Goal: Transaction & Acquisition: Purchase product/service

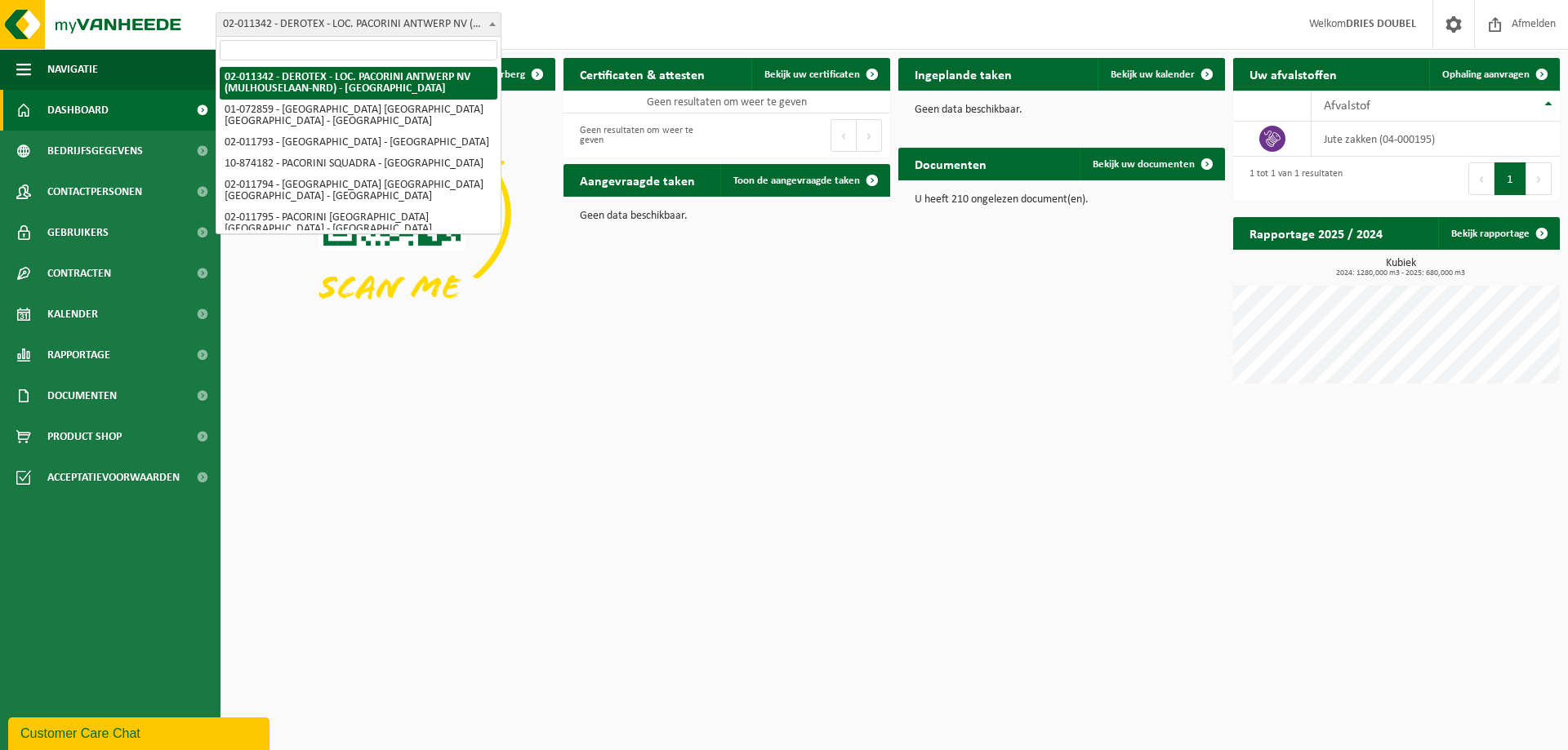
click at [491, 23] on b at bounding box center [492, 24] width 6 height 4
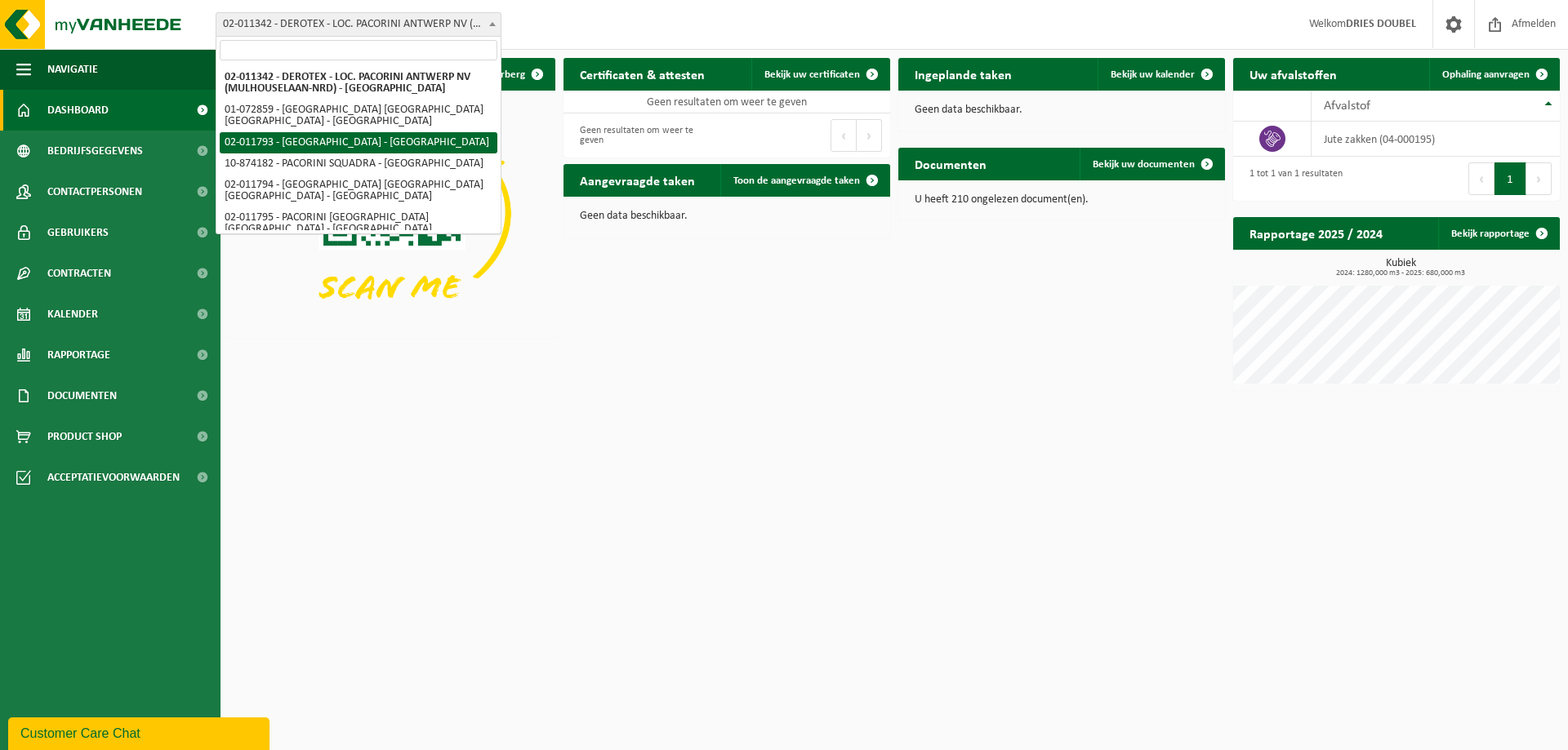
select select "9304"
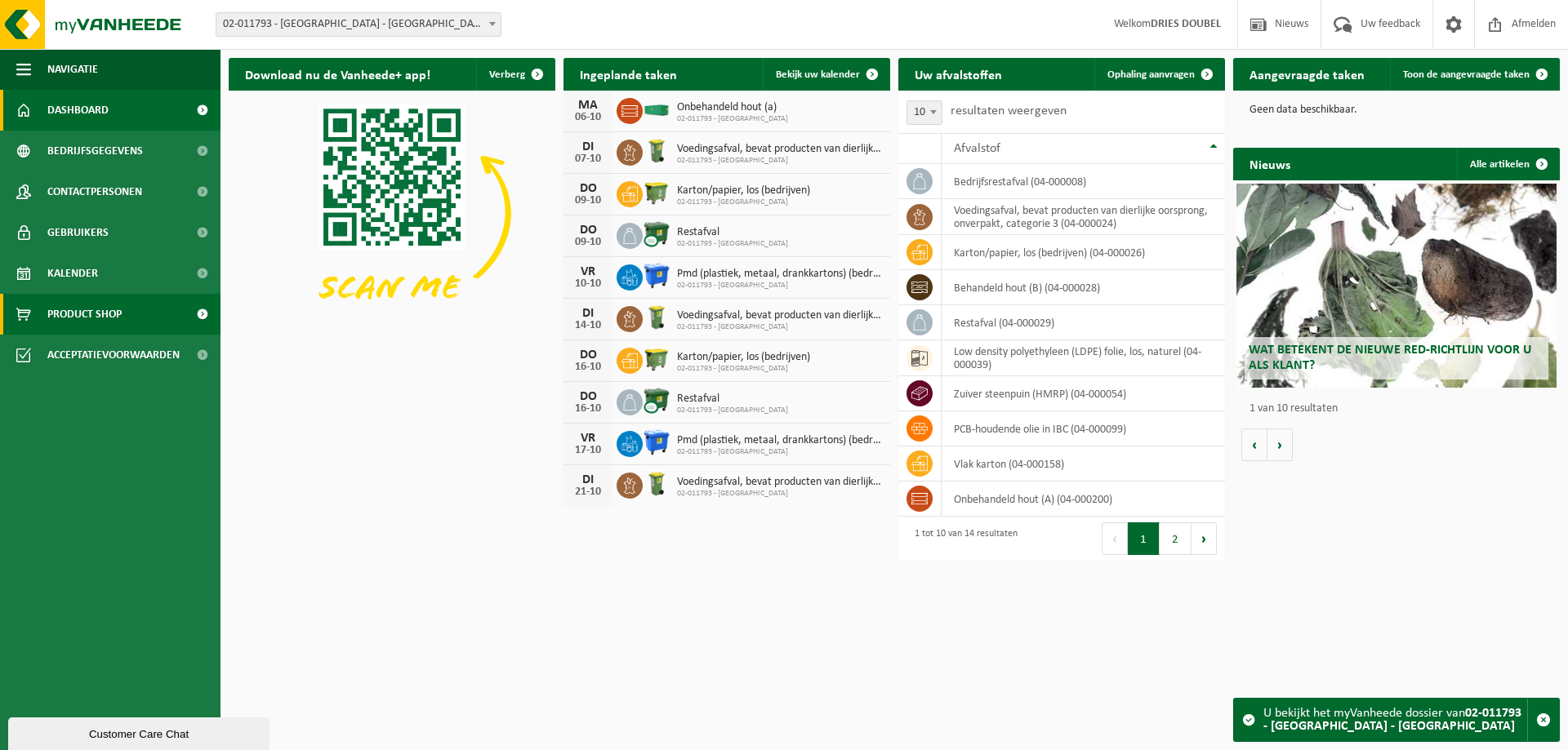
click at [109, 307] on span "Product Shop" at bounding box center [84, 314] width 74 height 41
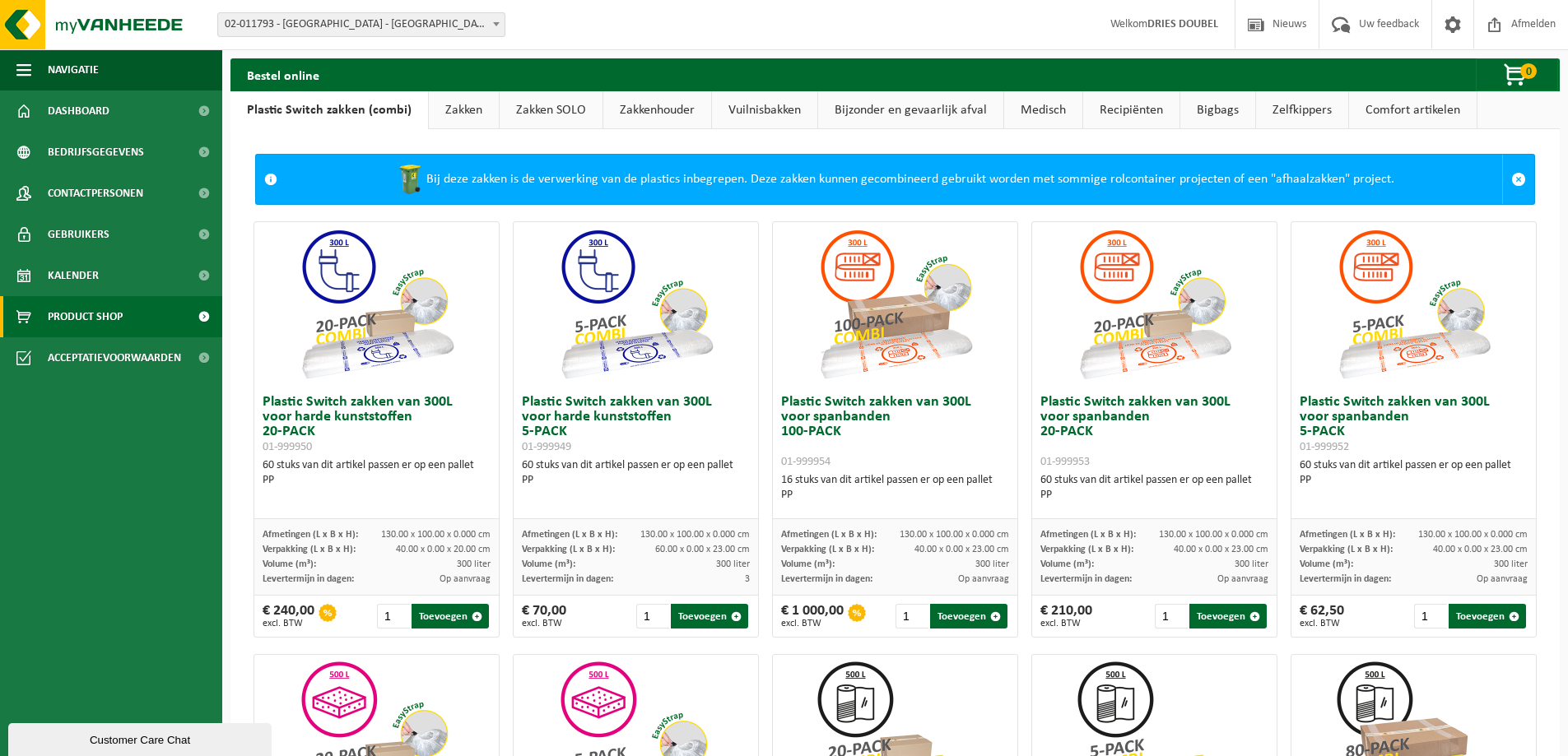
click at [746, 106] on link "Vuilnisbakken" at bounding box center [764, 110] width 105 height 38
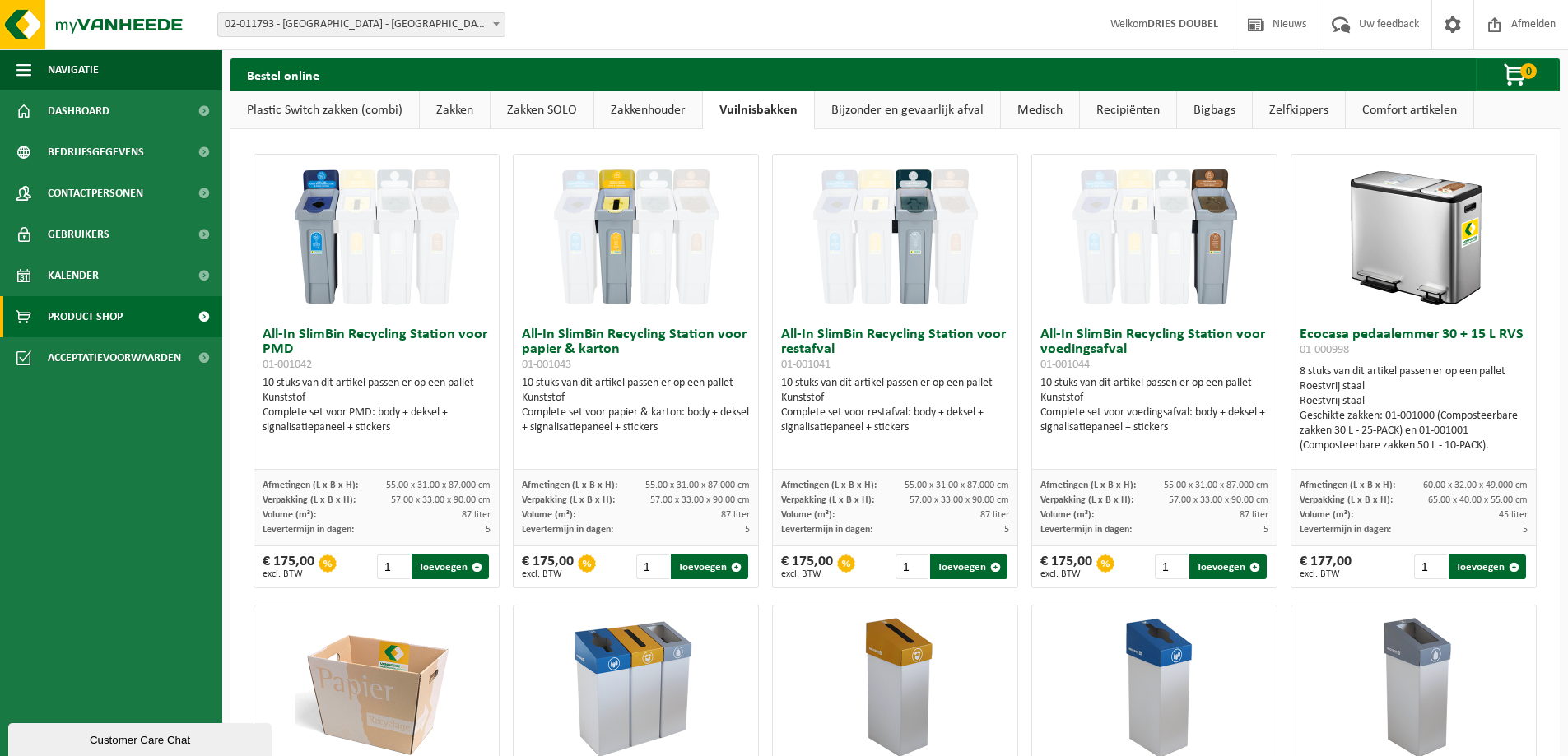
click at [457, 108] on link "Zakken" at bounding box center [455, 110] width 70 height 38
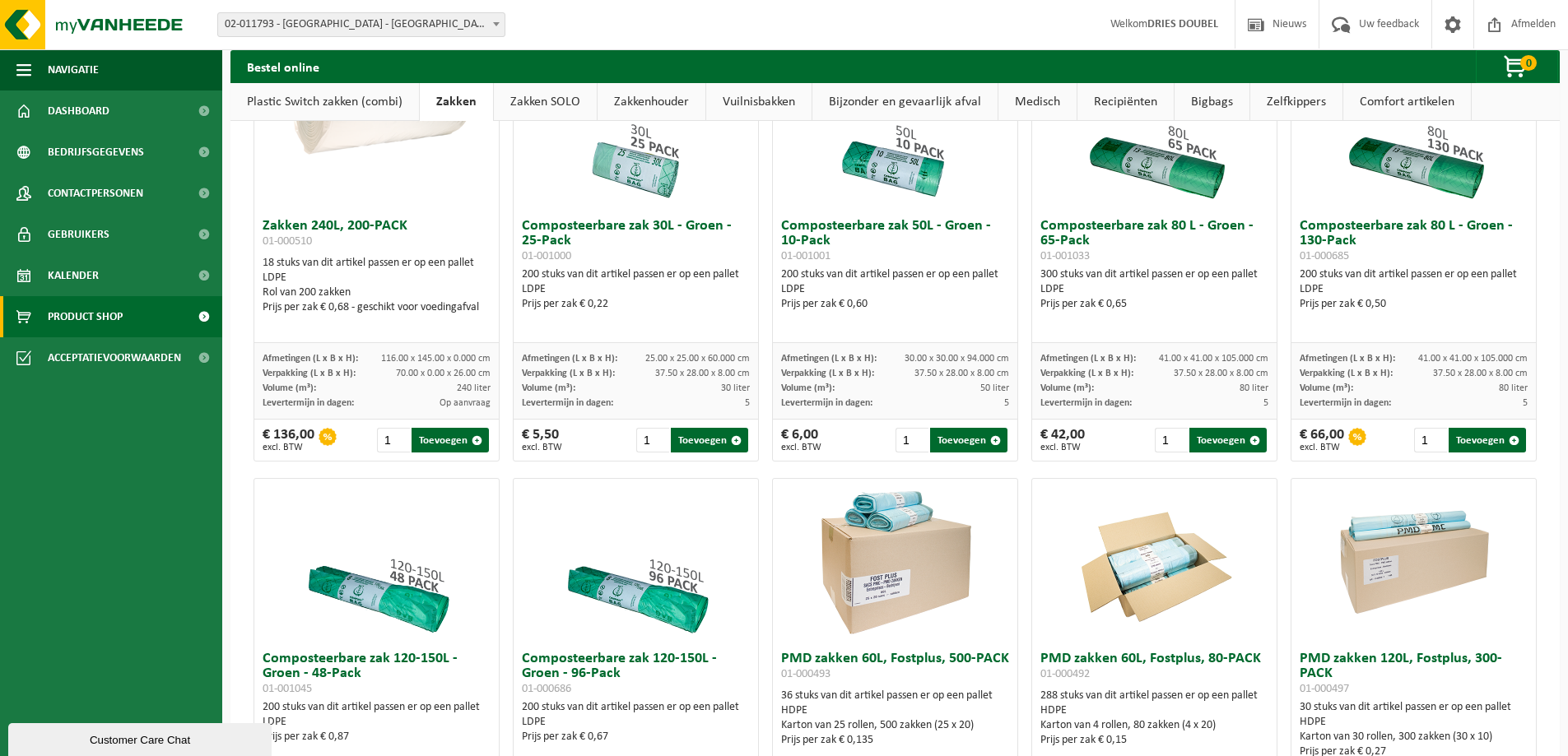
scroll to position [603, 0]
click at [733, 440] on span "button" at bounding box center [736, 440] width 11 height 11
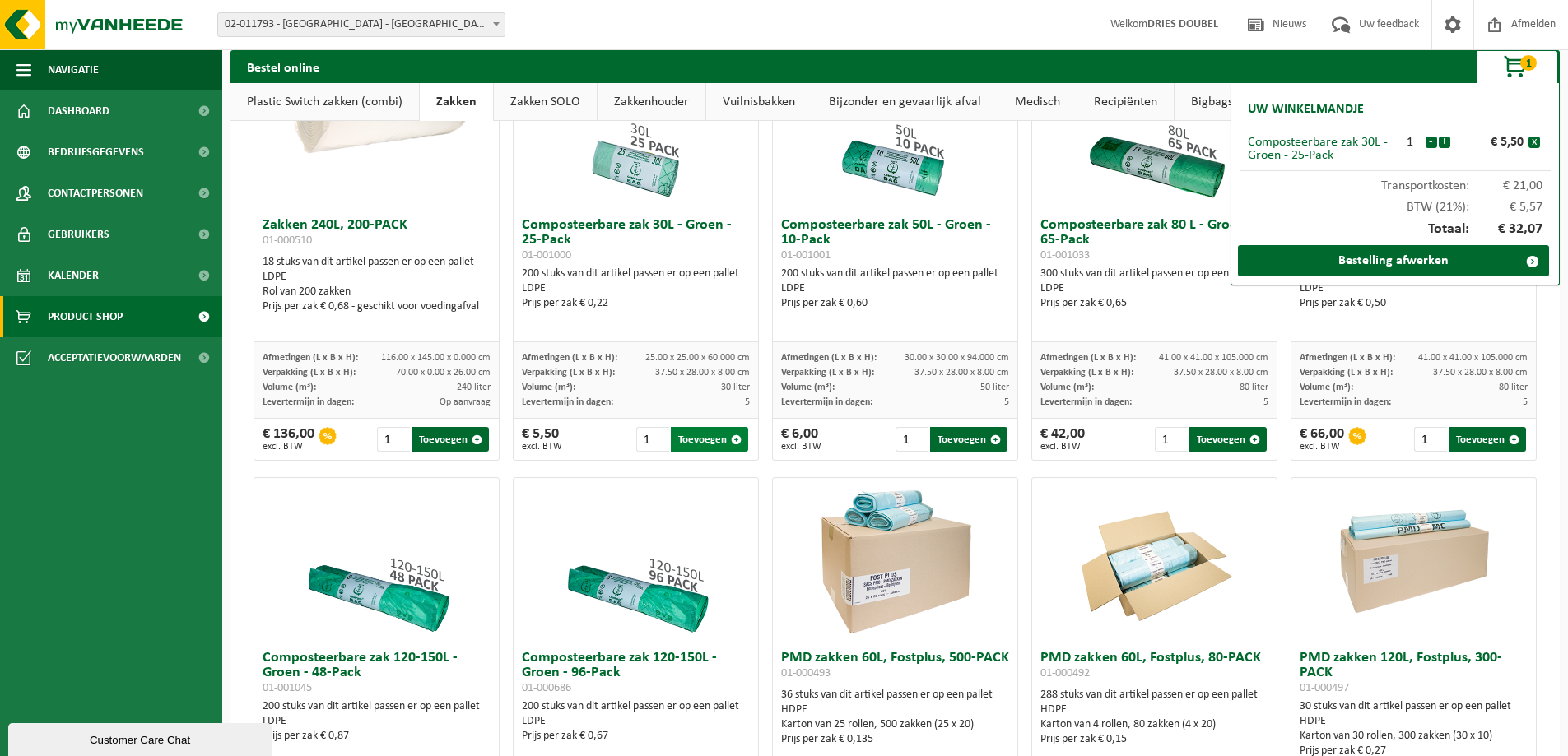
click at [733, 440] on span "button" at bounding box center [736, 440] width 11 height 11
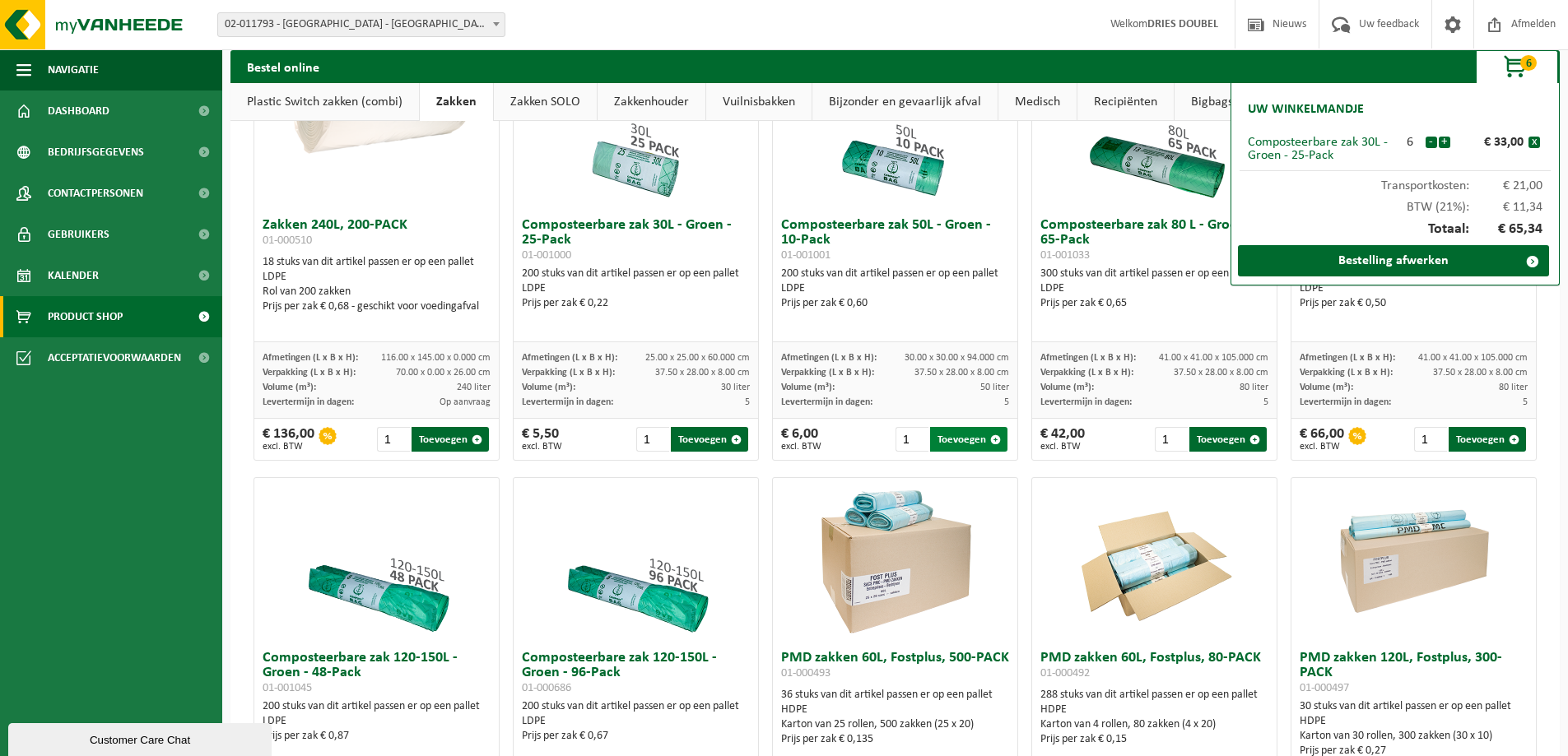
click at [990, 439] on span "button" at bounding box center [996, 440] width 11 height 11
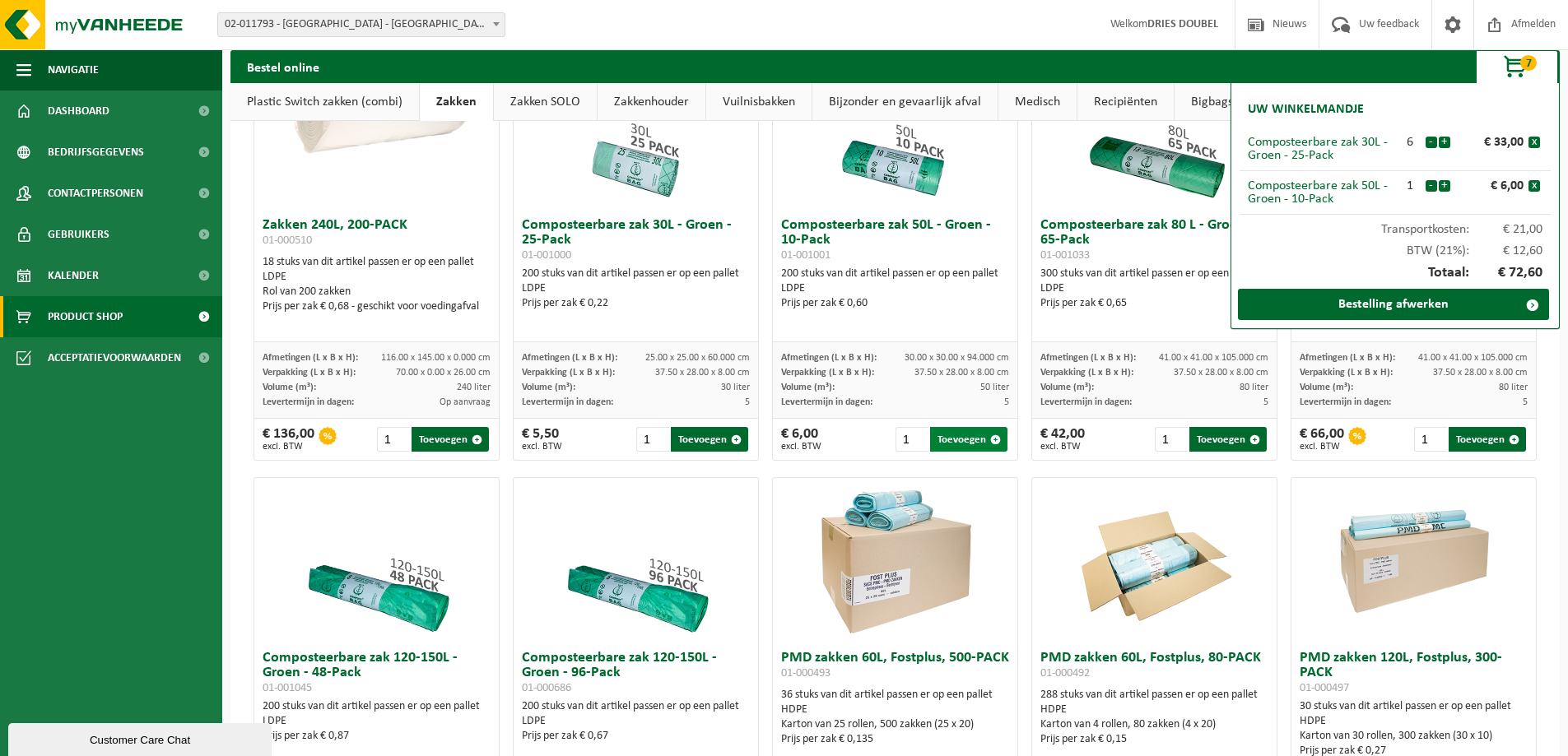
click at [990, 439] on span "button" at bounding box center [996, 440] width 11 height 11
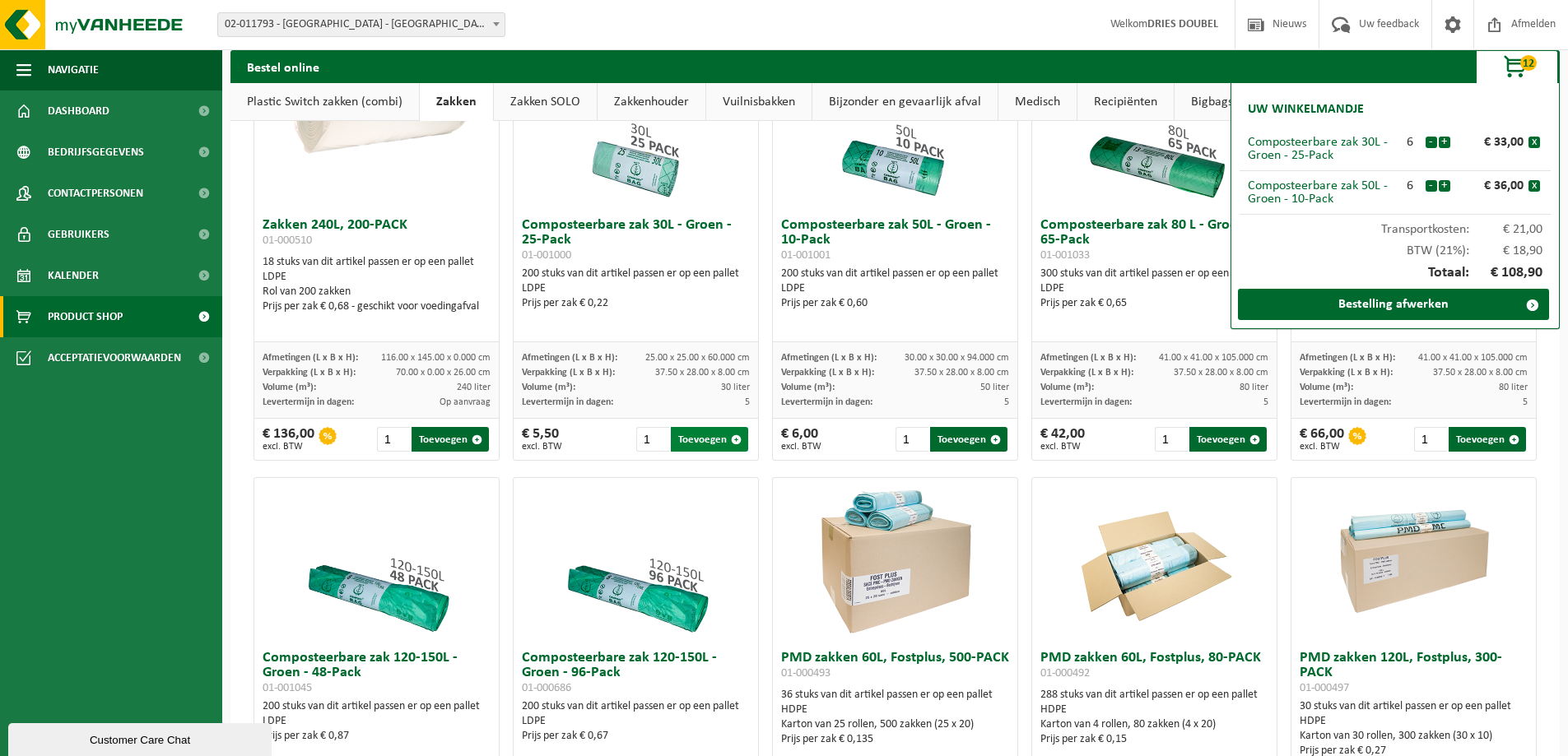
click at [732, 439] on span "button" at bounding box center [736, 440] width 11 height 11
click at [990, 438] on span "button" at bounding box center [996, 440] width 11 height 11
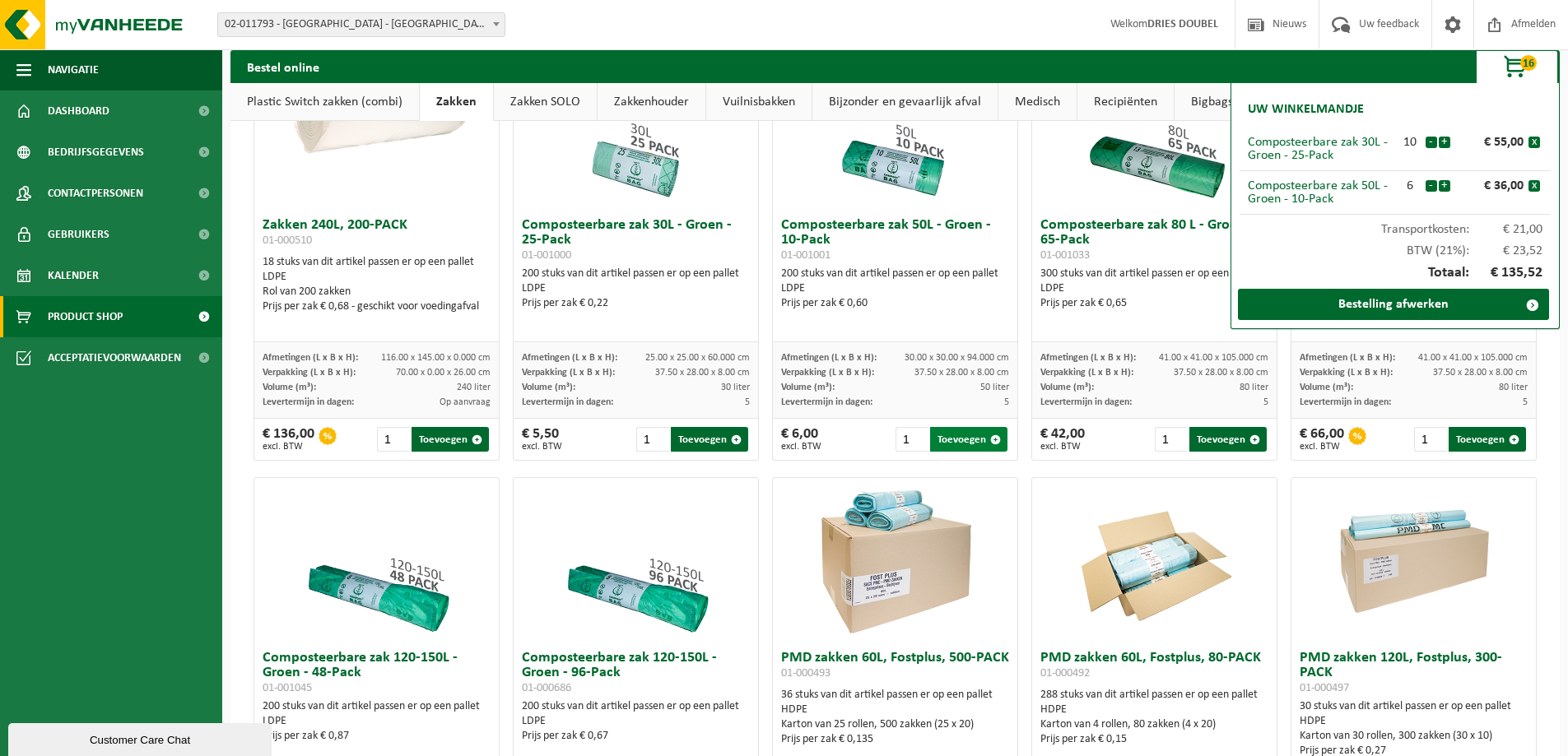
click at [990, 438] on span "button" at bounding box center [996, 440] width 11 height 11
click at [1430, 184] on button "-" at bounding box center [1430, 185] width 12 height 12
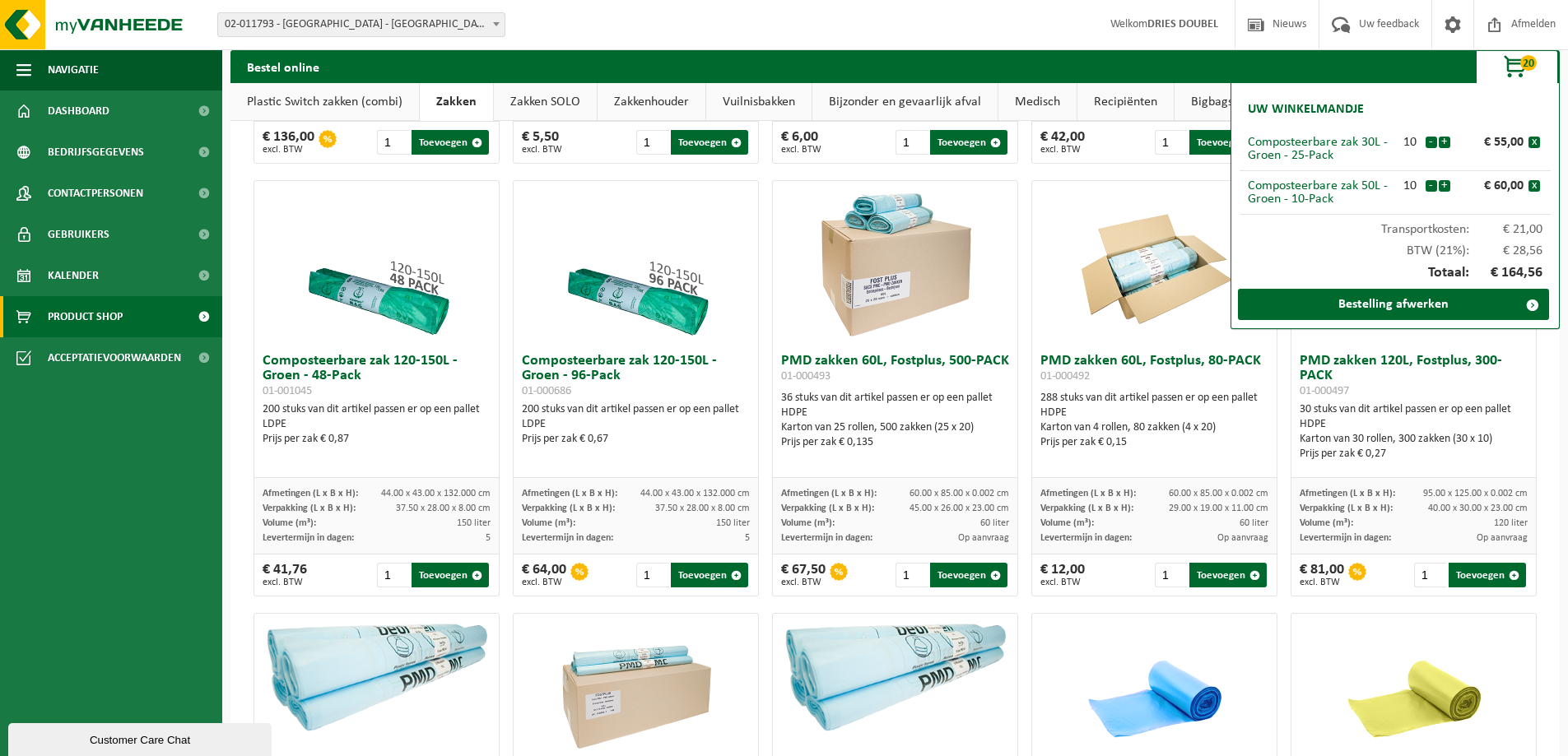
scroll to position [873, 0]
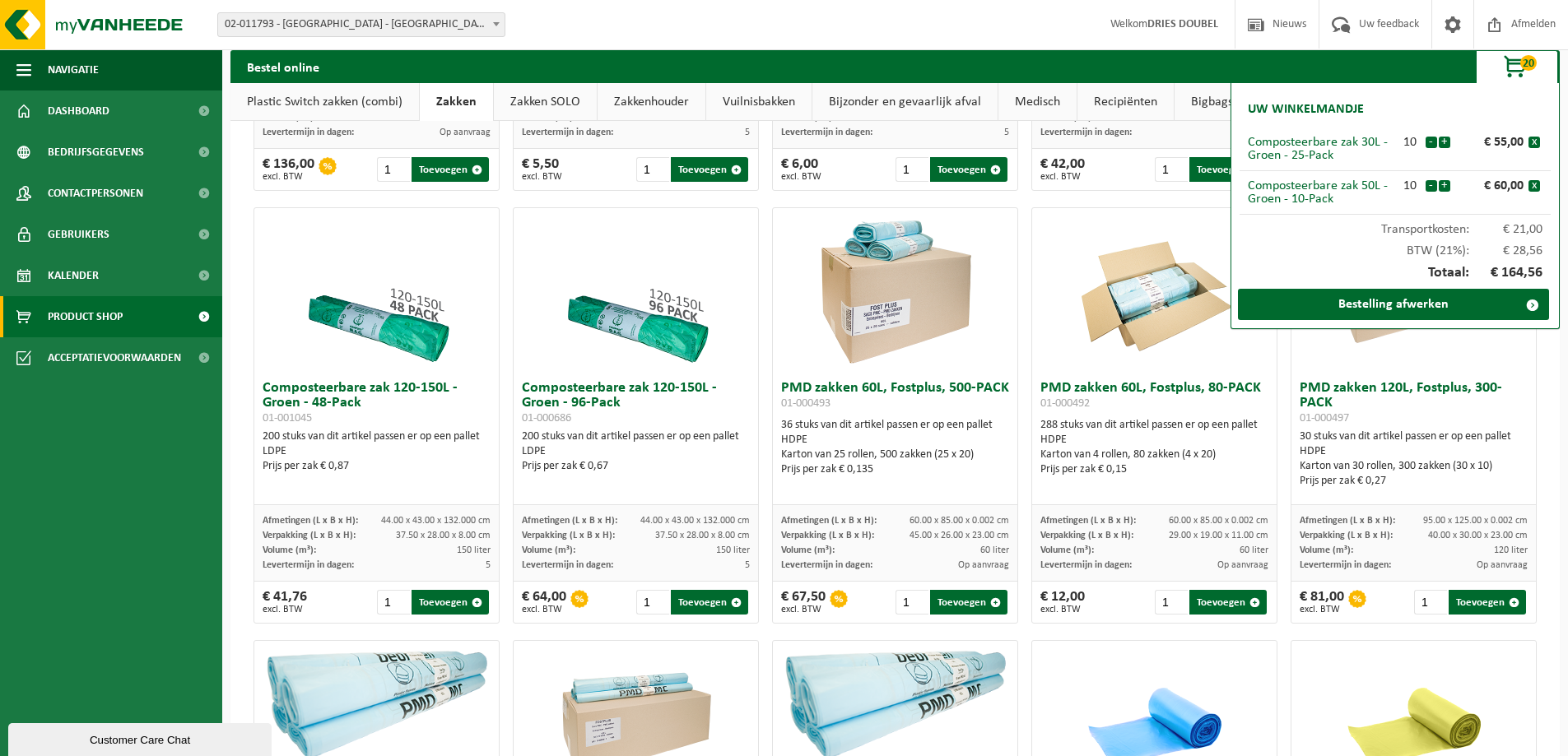
click at [1317, 53] on div "Bestel online 20 Uw winkelmandje Composteerbare zak 30L - [PERSON_NAME] - 25-Pa…" at bounding box center [895, 67] width 1329 height 33
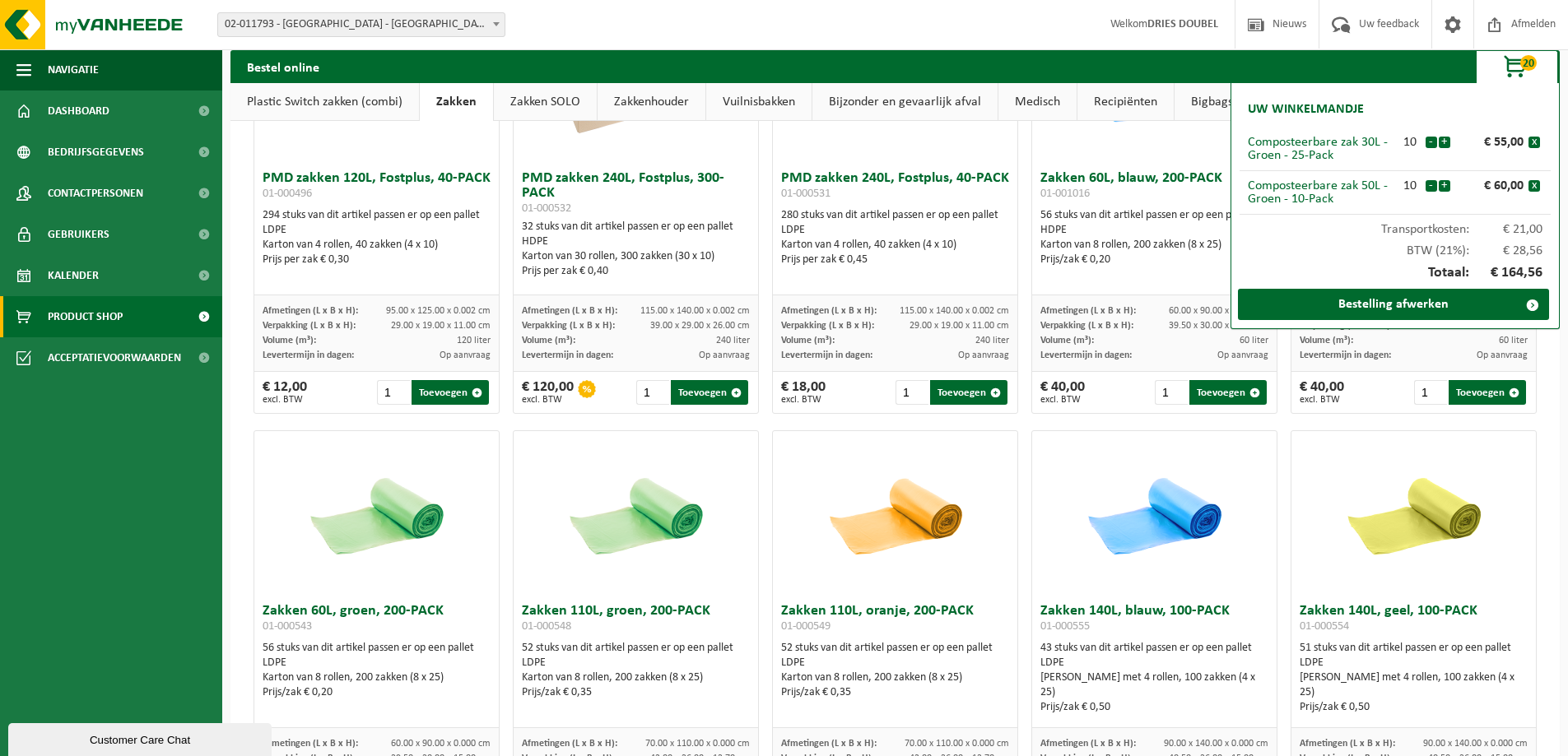
scroll to position [1508, 0]
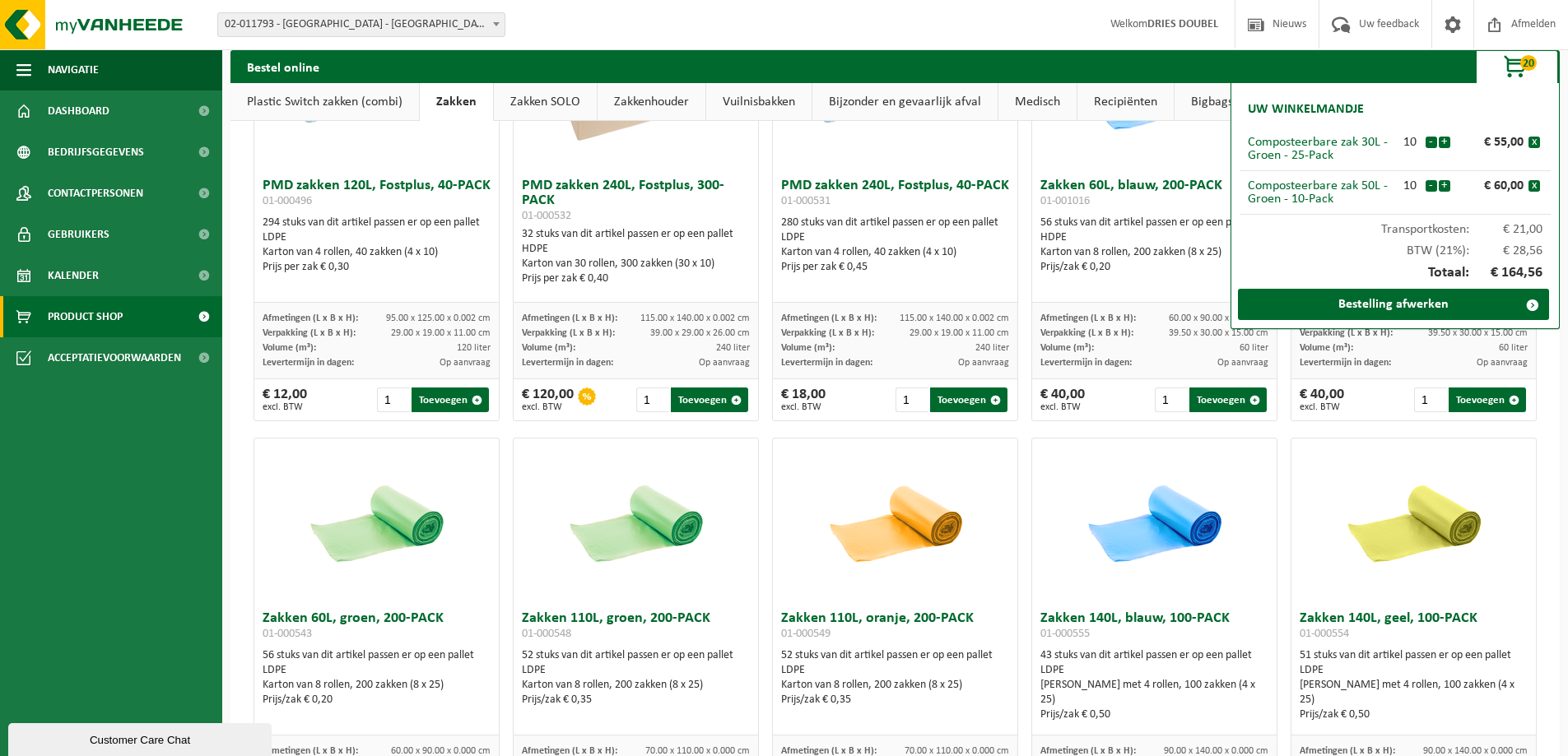
click at [537, 100] on link "Zakken SOLO" at bounding box center [545, 102] width 103 height 38
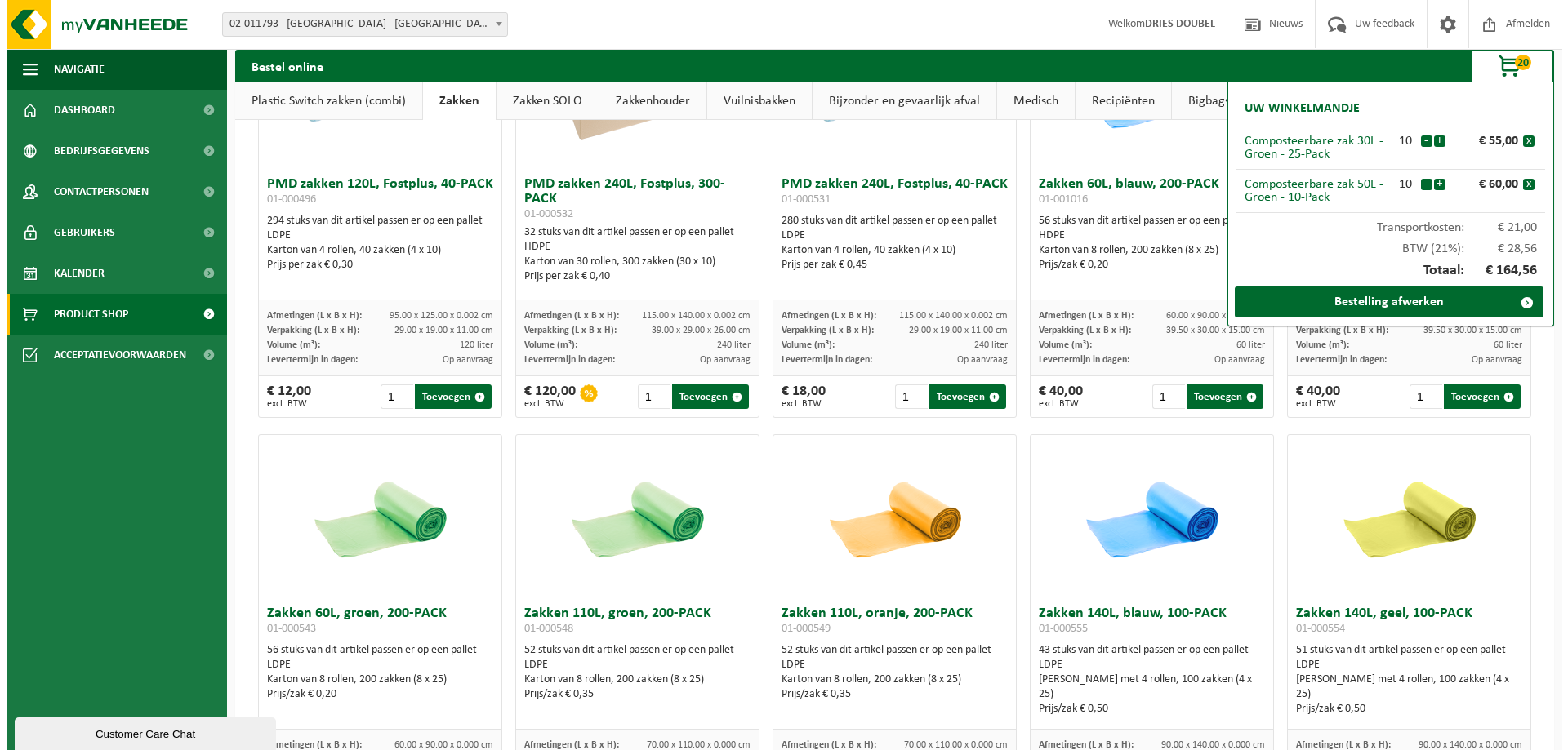
scroll to position [0, 0]
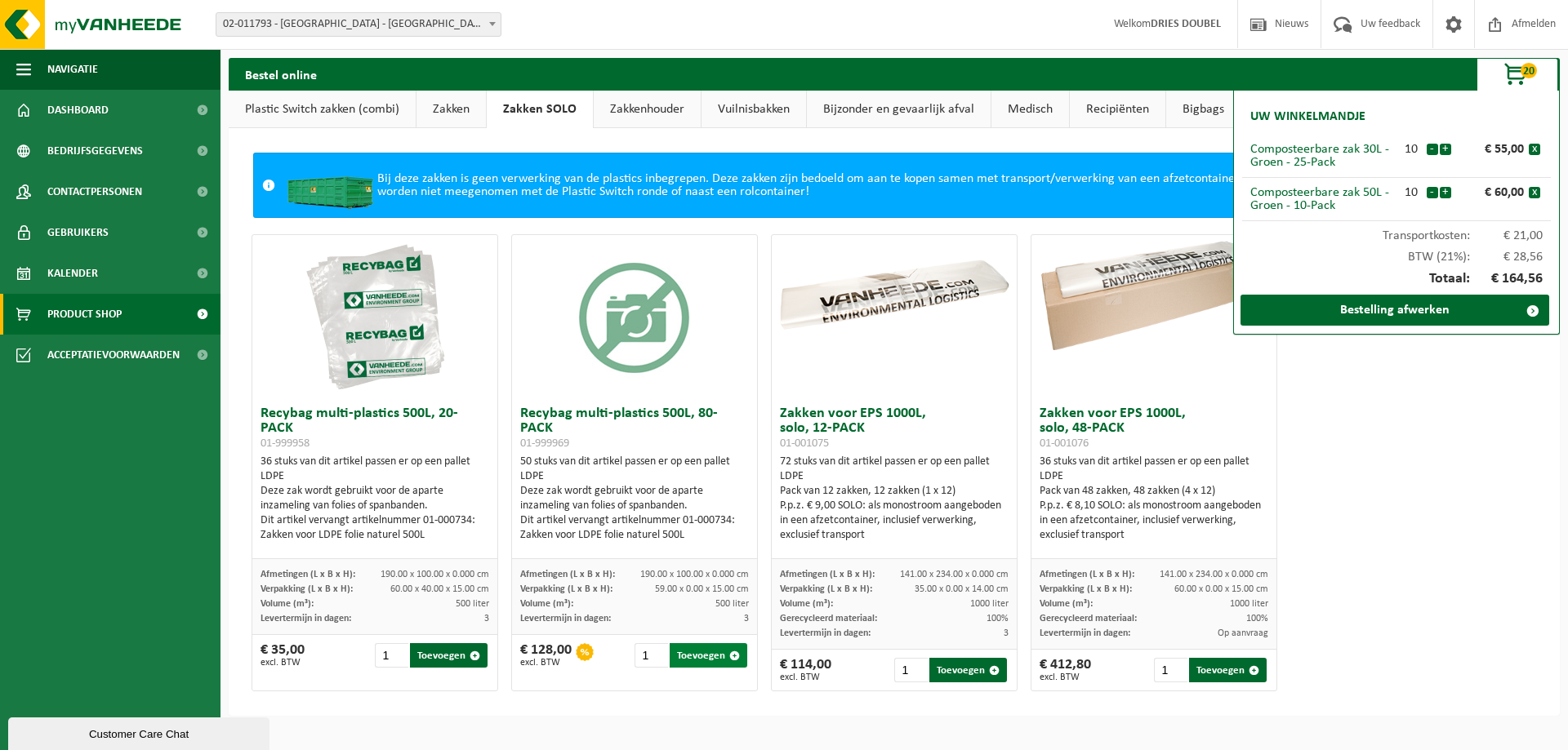
click at [734, 657] on span "button" at bounding box center [734, 656] width 11 height 11
